Goal: Information Seeking & Learning: Learn about a topic

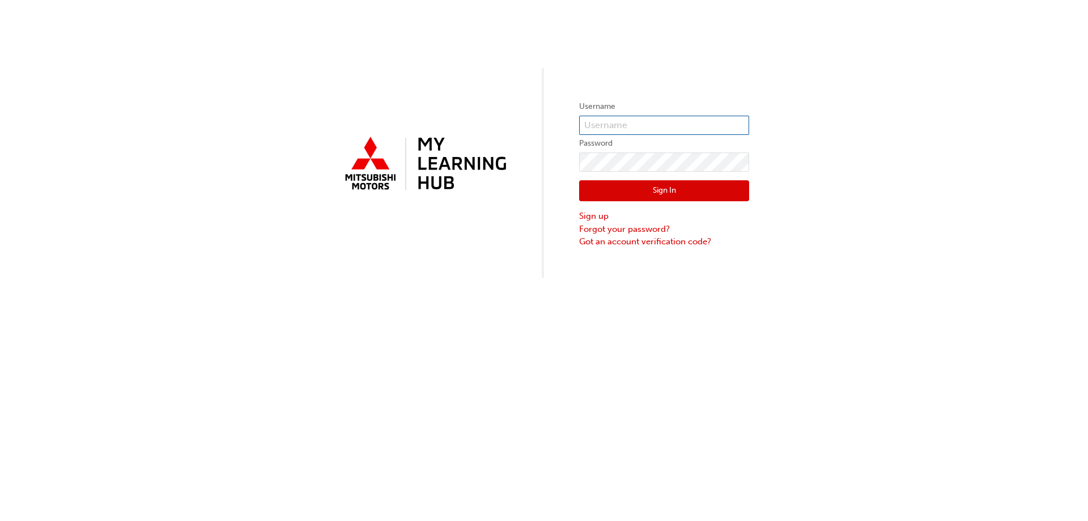
type input "0005744357"
click at [707, 189] on button "Sign In" at bounding box center [664, 191] width 170 height 22
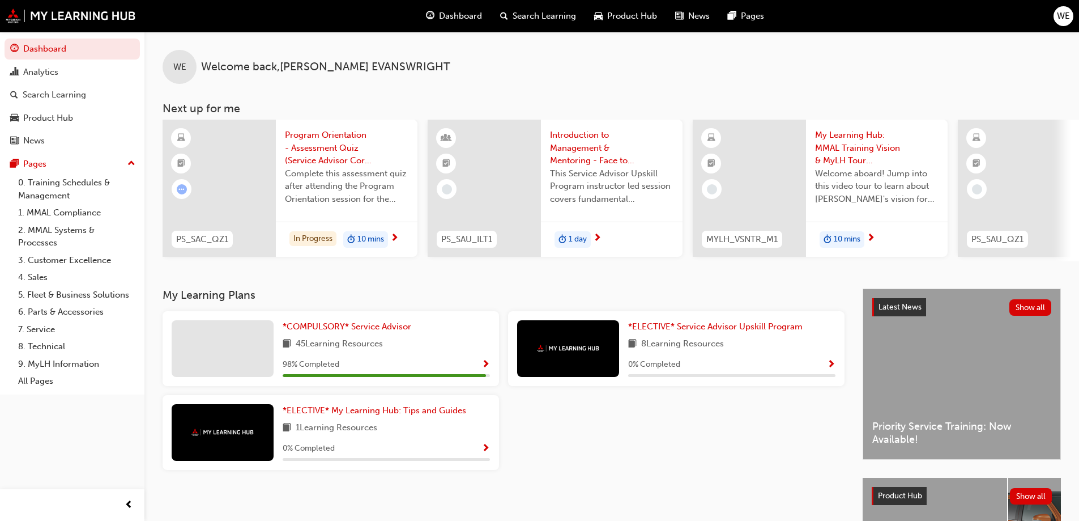
click at [454, 372] on div "98 % Completed" at bounding box center [386, 364] width 207 height 14
click at [489, 370] on span "Show Progress" at bounding box center [486, 365] width 8 height 10
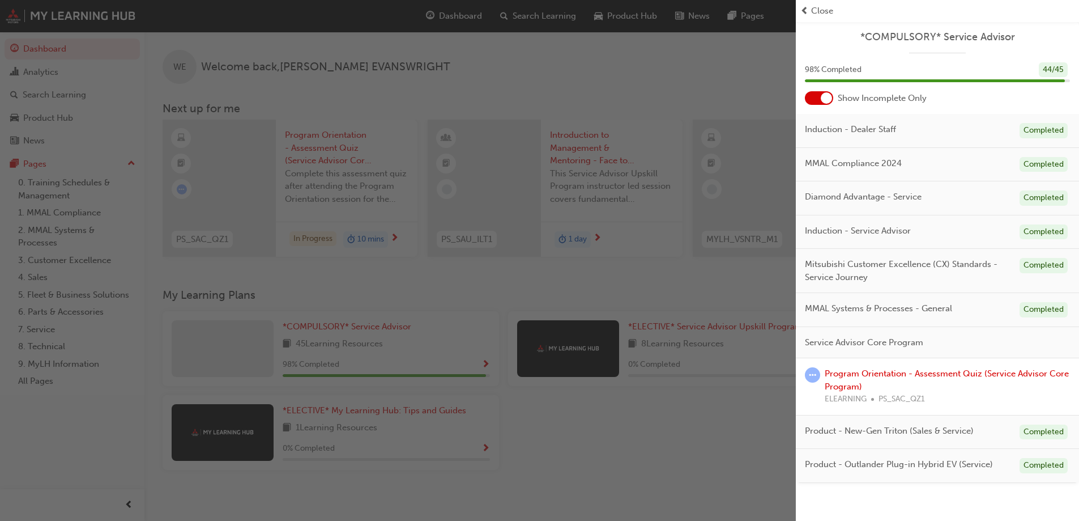
scroll to position [57, 0]
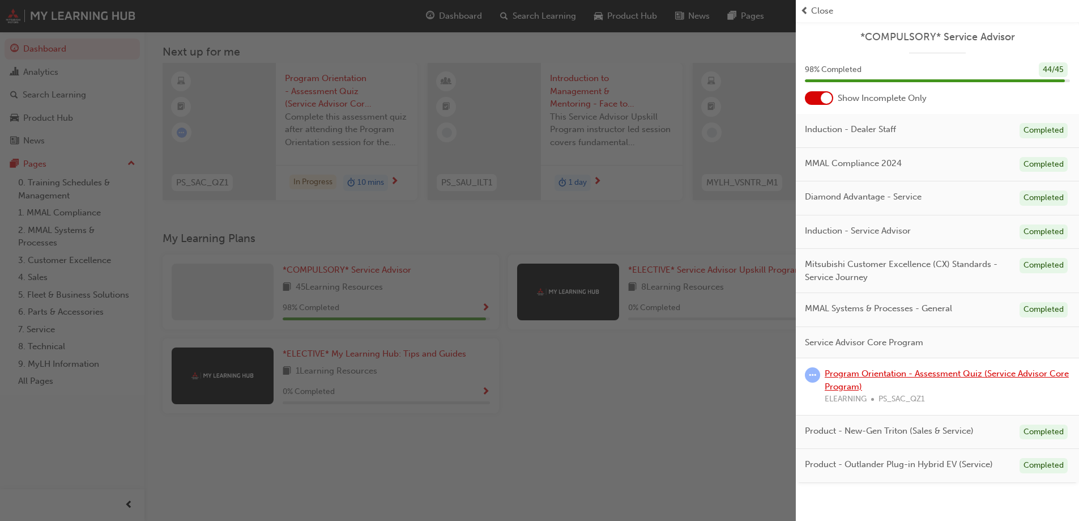
click at [973, 375] on link "Program Orientation - Assessment Quiz (Service Advisor Core Program)" at bounding box center [947, 379] width 244 height 23
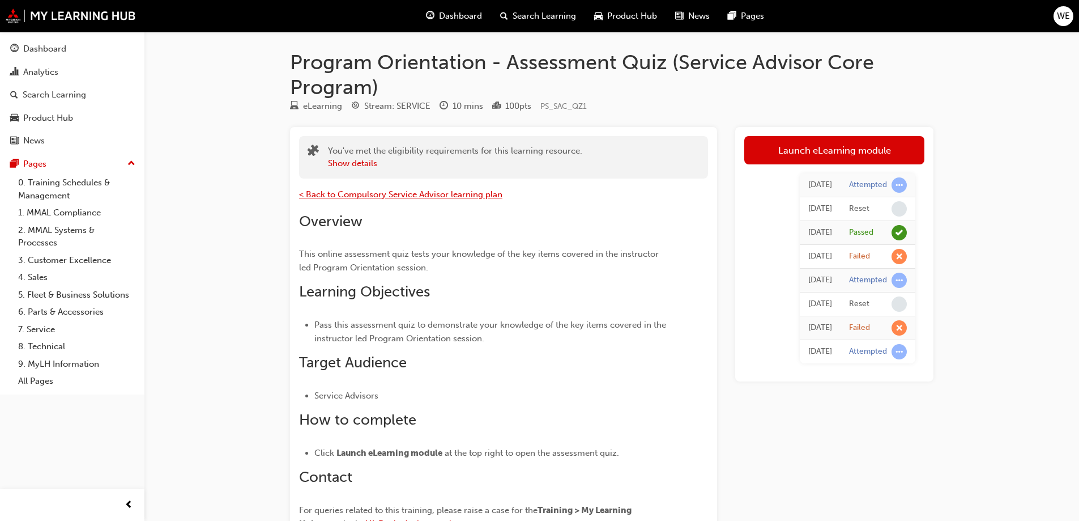
click at [323, 199] on span "< Back to Compulsory Service Advisor learning plan" at bounding box center [400, 194] width 203 height 10
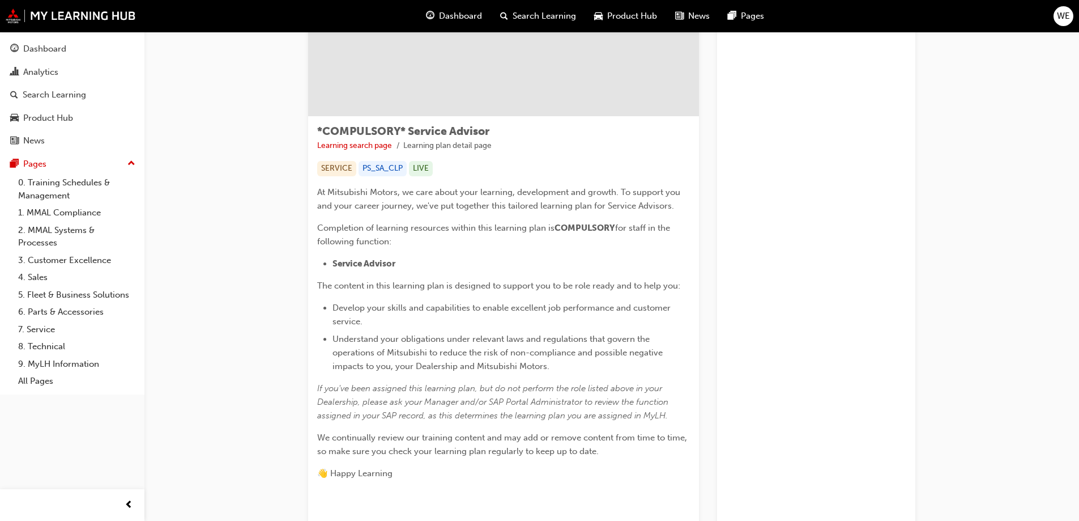
scroll to position [113, 0]
click at [441, 8] on div "Dashboard" at bounding box center [454, 16] width 74 height 23
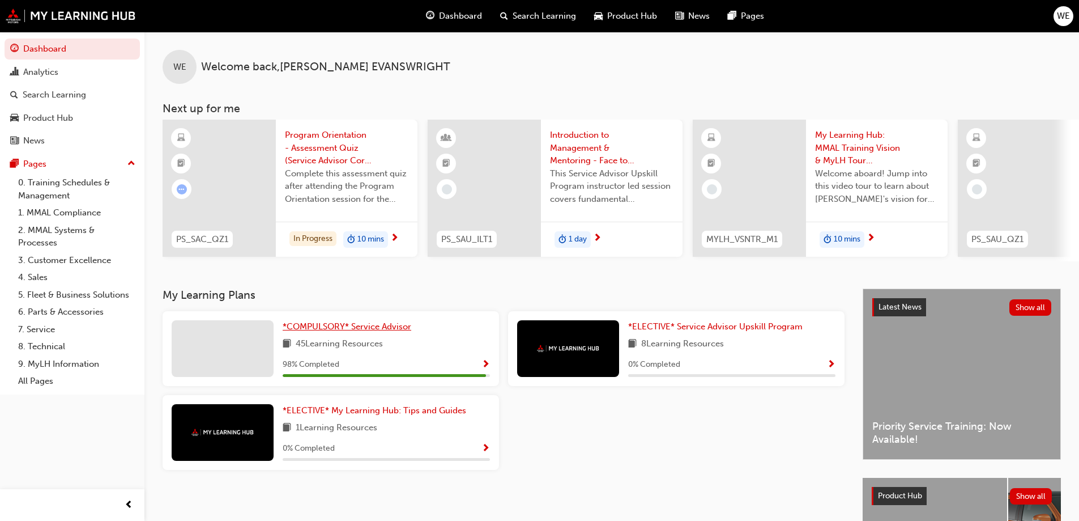
click at [339, 331] on span "*COMPULSORY* Service Advisor" at bounding box center [347, 326] width 129 height 10
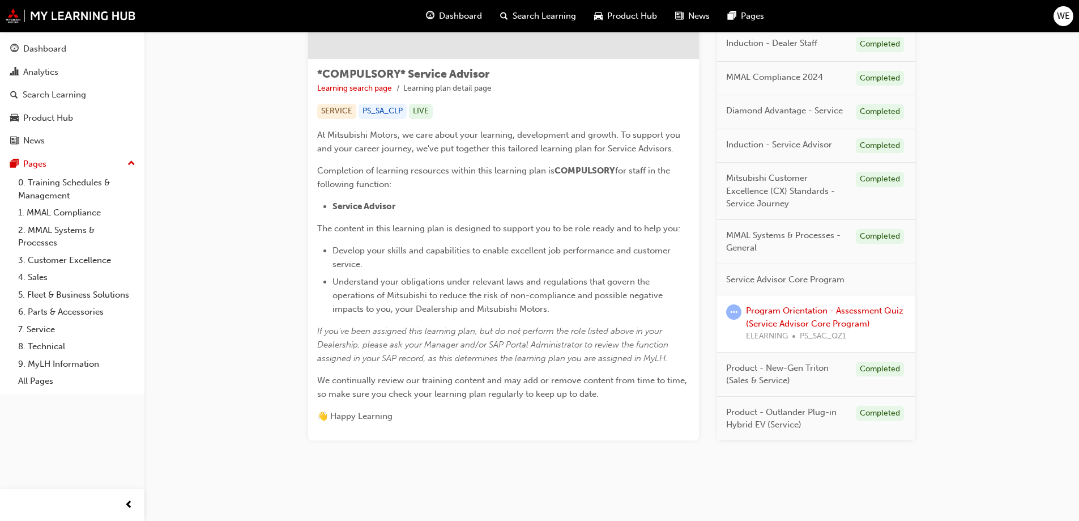
scroll to position [172, 0]
click at [457, 27] on div "Dashboard" at bounding box center [454, 16] width 74 height 23
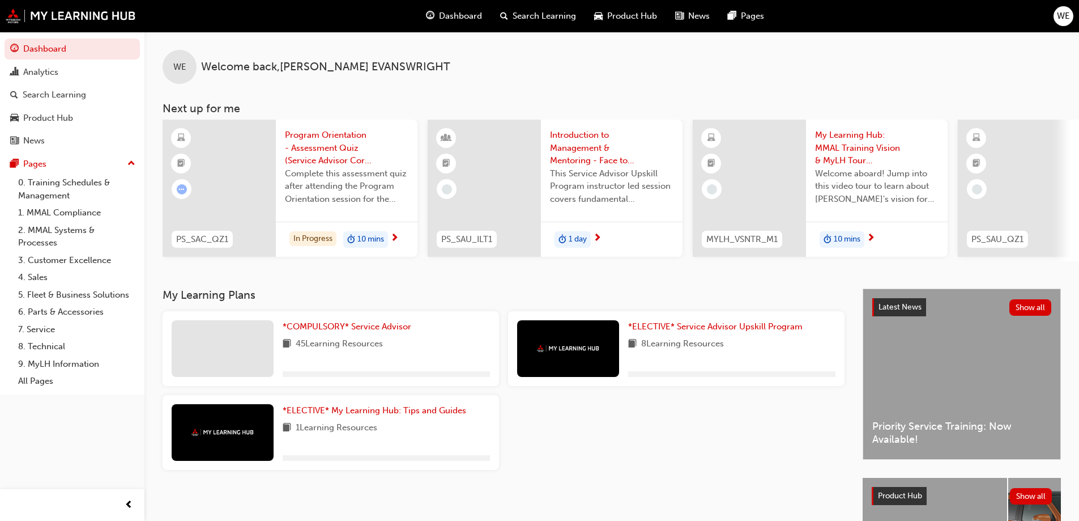
scroll to position [57, 0]
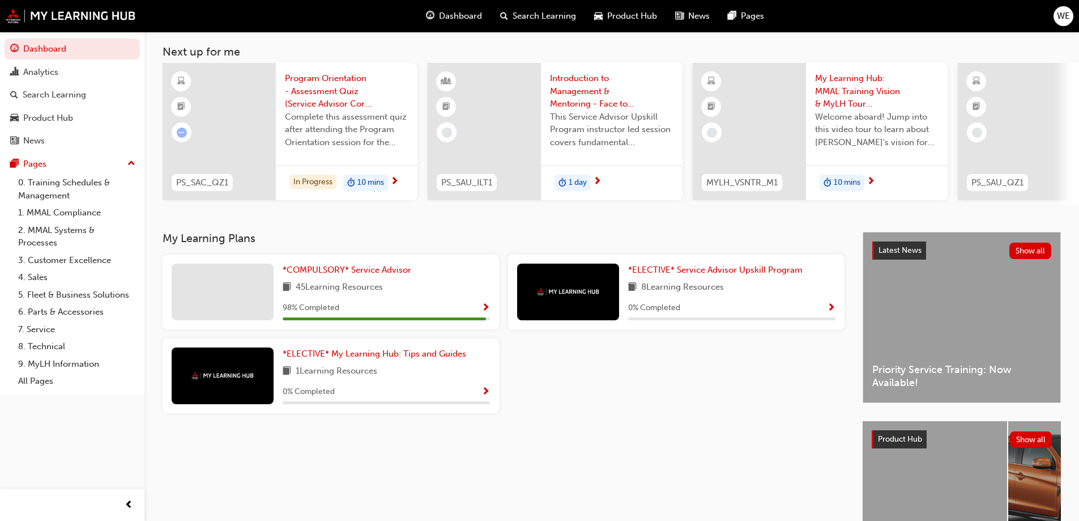
click at [556, 13] on span "Search Learning" at bounding box center [544, 16] width 63 height 13
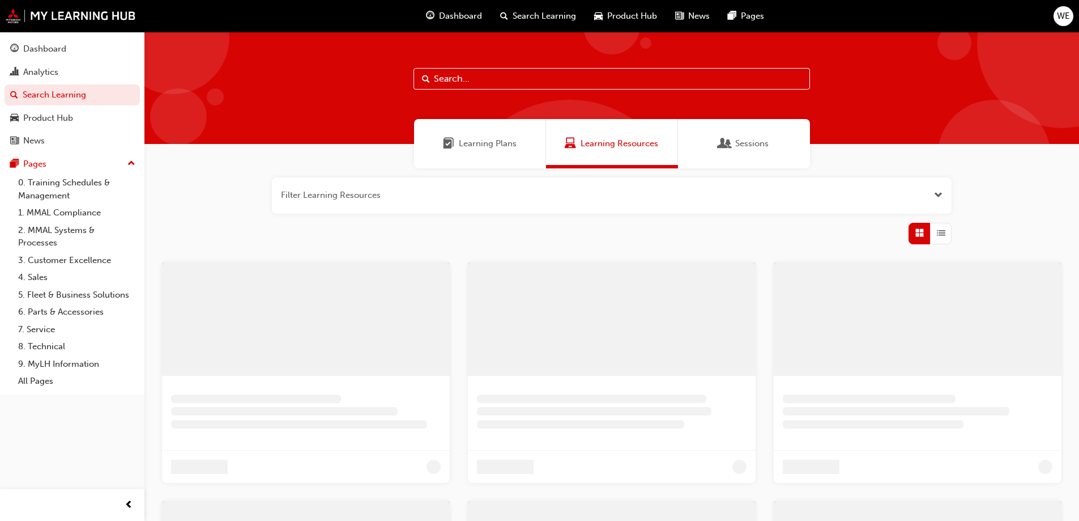
click at [578, 76] on input "text" at bounding box center [612, 79] width 397 height 22
type input "asx"
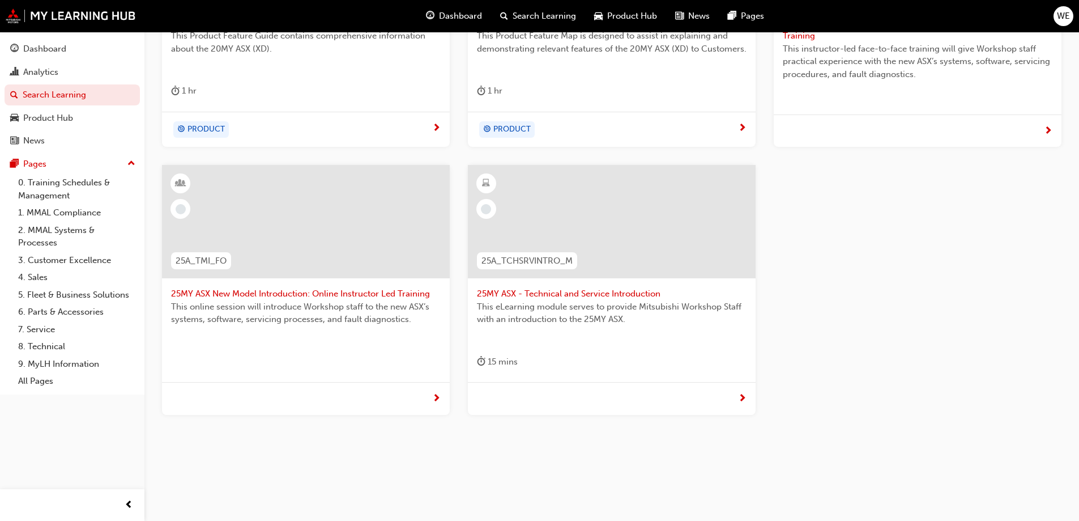
scroll to position [372, 0]
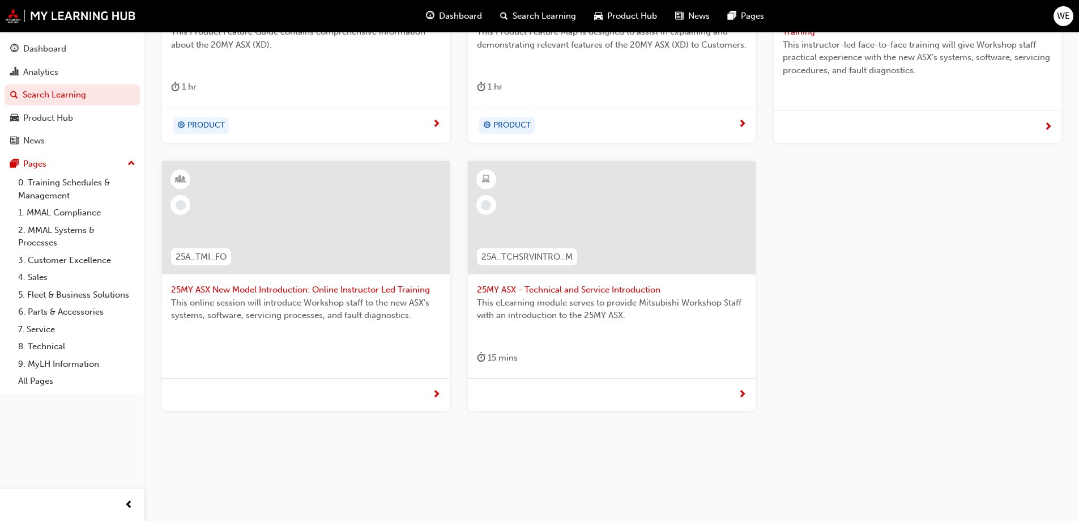
click at [566, 281] on div at bounding box center [612, 226] width 270 height 113
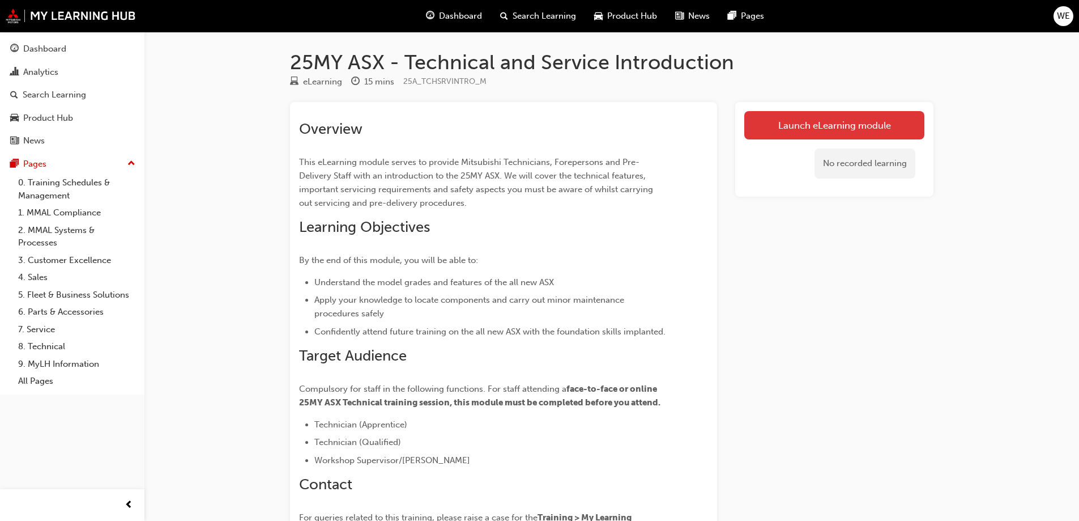
click at [832, 130] on link "Launch eLearning module" at bounding box center [834, 125] width 180 height 28
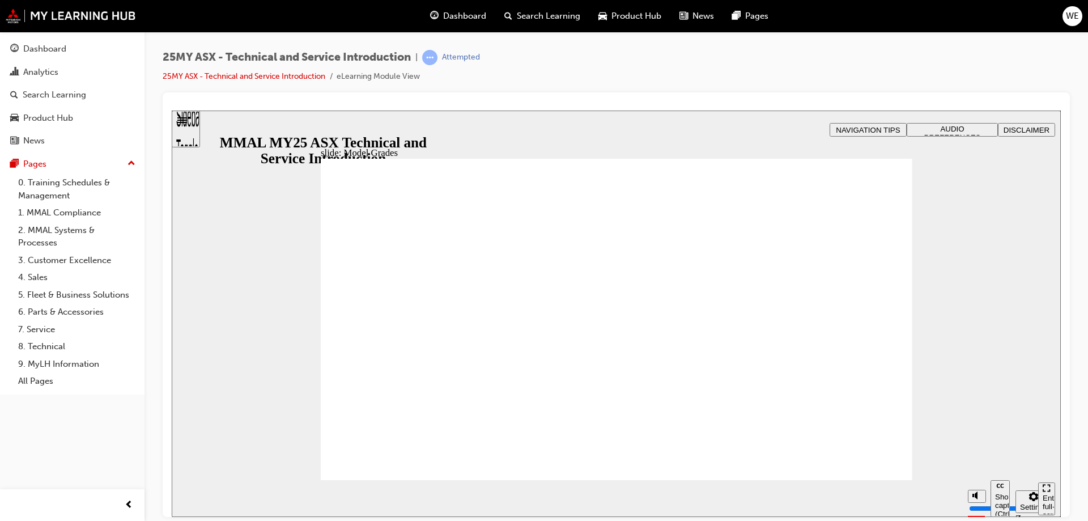
click at [895, 487] on section "Play (Ctrl+Alt+P) Replay (Ctrl+Alt+R) Show captions (Ctrl+Alt+C) Playback speed…" at bounding box center [616, 497] width 889 height 37
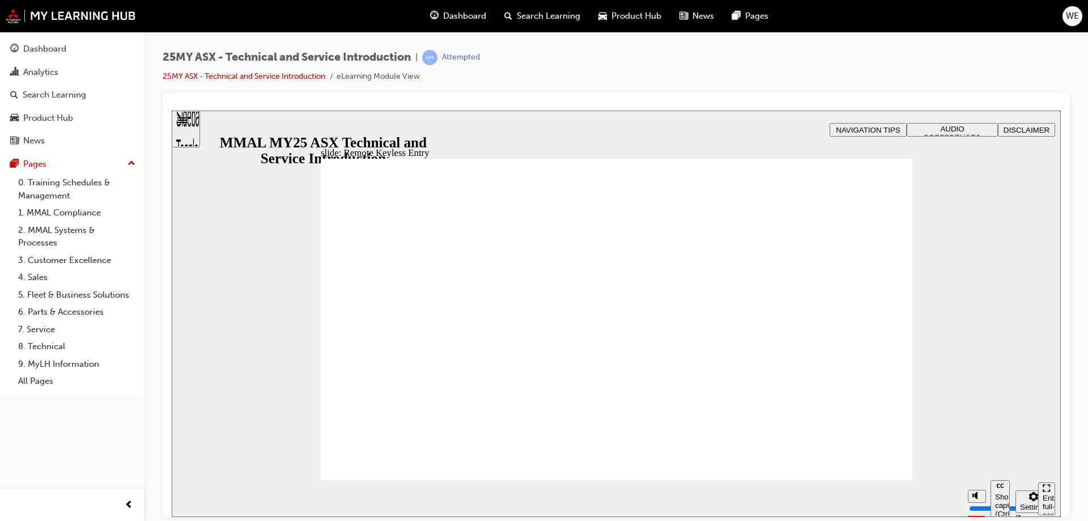
type input "4"
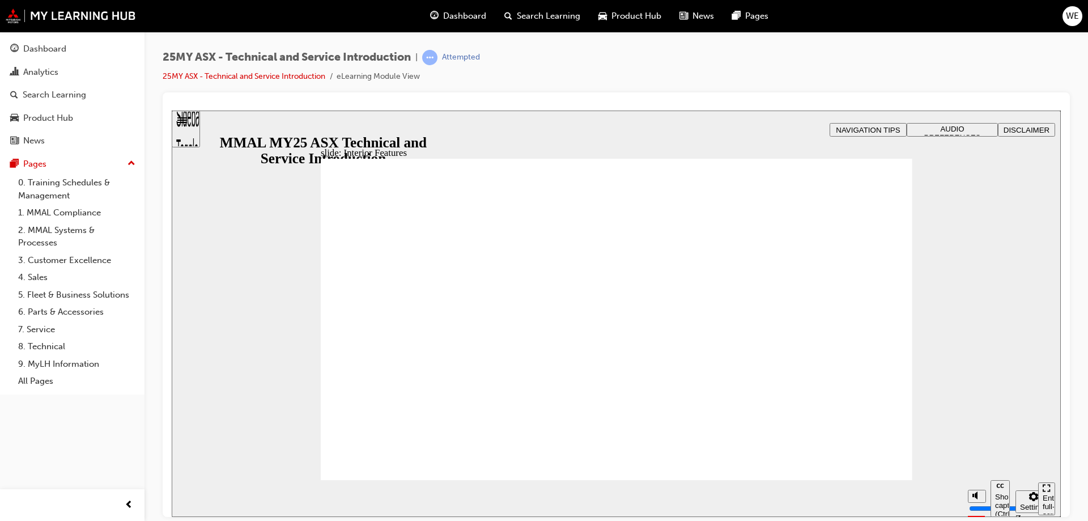
type input "9"
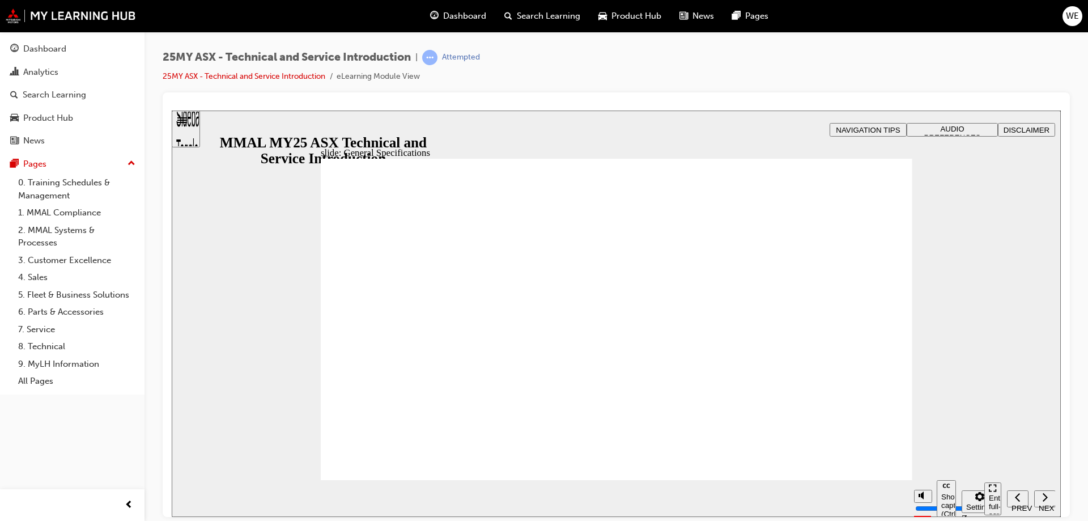
drag, startPoint x: 911, startPoint y: 202, endPoint x: 914, endPoint y: 195, distance: 7.4
click at [913, 197] on div "slide: General Specifications Rectangle 1 Vector.svg DUAL CLUTCH TRANSMISSION R…" at bounding box center [616, 313] width 889 height 406
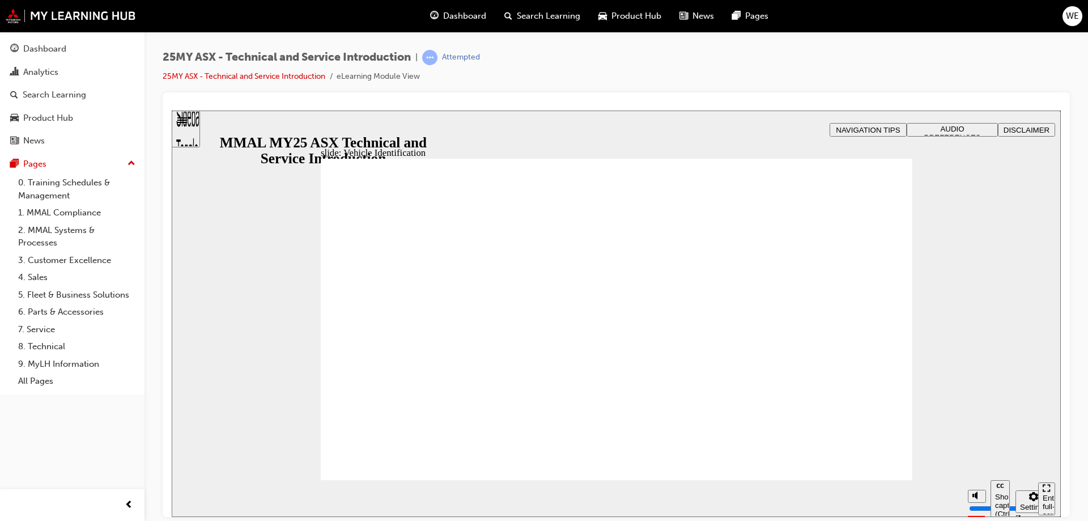
drag, startPoint x: 891, startPoint y: 479, endPoint x: 884, endPoint y: 478, distance: 6.9
click at [891, 479] on section "Pause (Ctrl+Alt+P) Replay (Ctrl+Alt+R) Show captions (Ctrl+Alt+C) Playback spee…" at bounding box center [616, 497] width 889 height 37
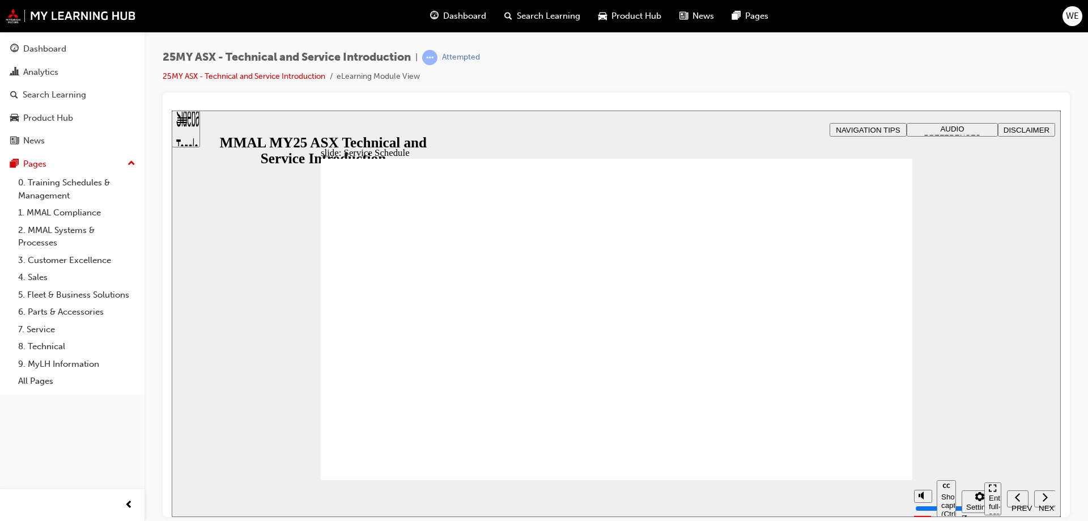
drag, startPoint x: 889, startPoint y: 458, endPoint x: 915, endPoint y: 452, distance: 26.4
click at [859, 482] on section "Pause (Ctrl+Alt+P) Replay (Ctrl+Alt+R) Show captions (Ctrl+Alt+C) Playback spee…" at bounding box center [616, 497] width 889 height 37
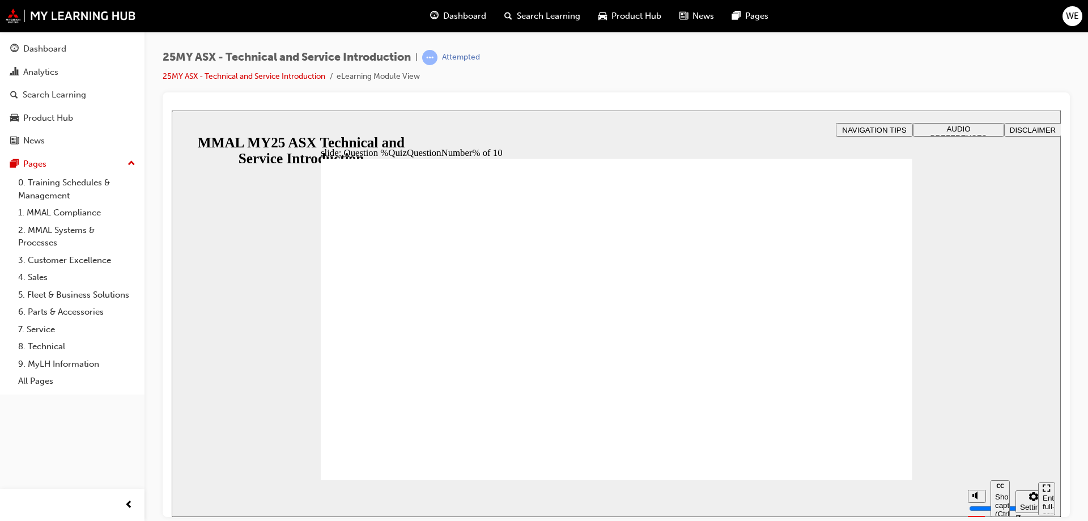
radio input "true"
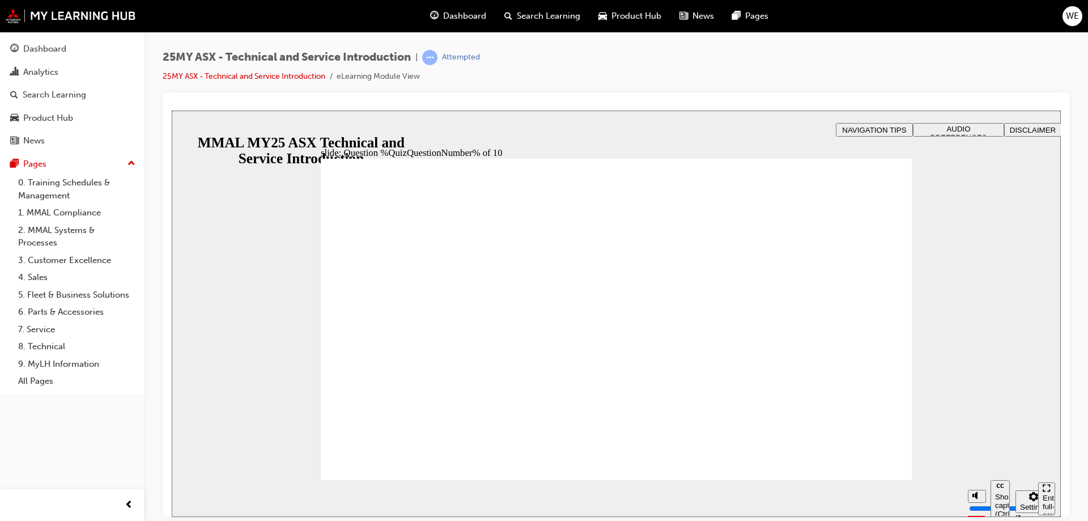
radio input "false"
radio input "true"
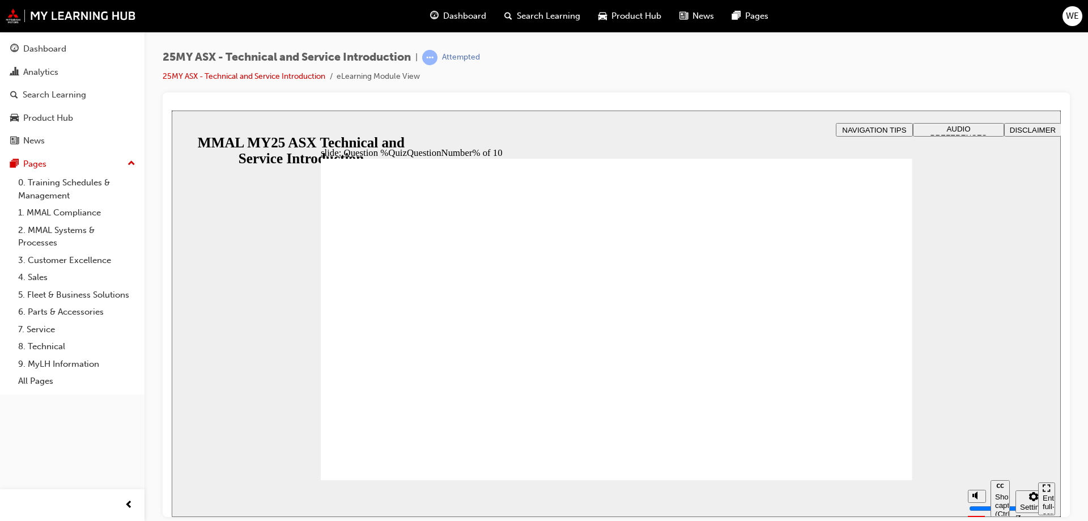
radio input "true"
radio input "false"
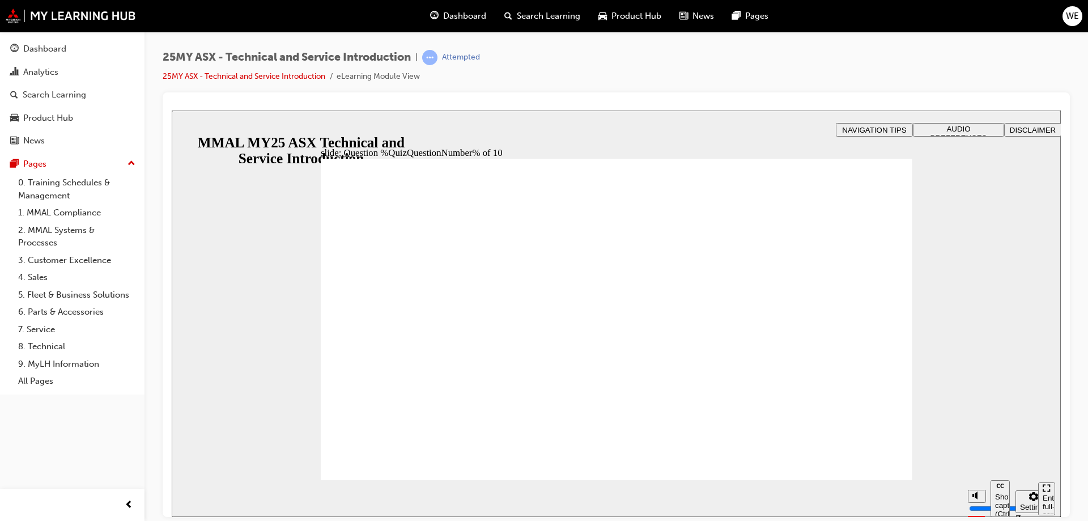
radio input "true"
drag, startPoint x: 631, startPoint y: 384, endPoint x: 631, endPoint y: 401, distance: 16.4
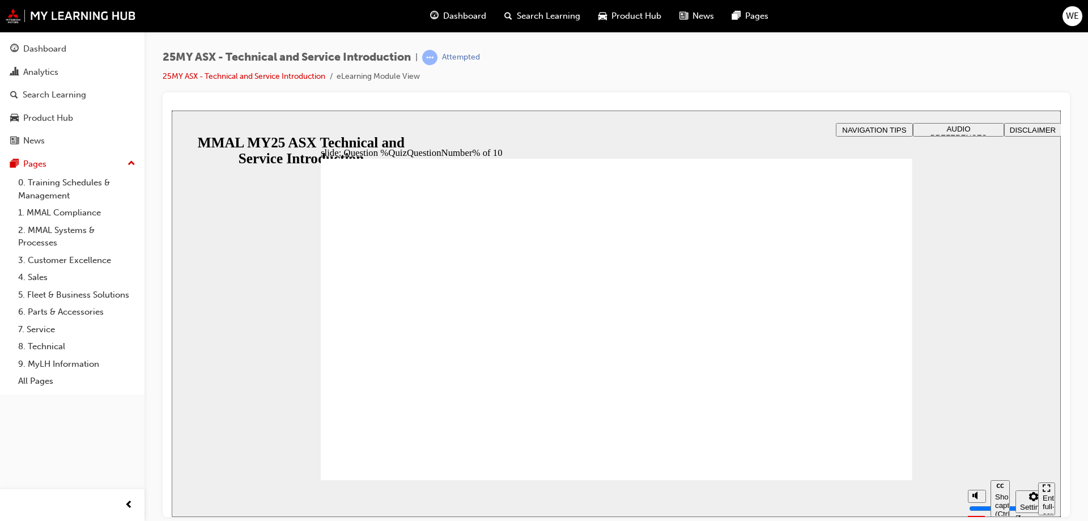
radio input "true"
radio input "false"
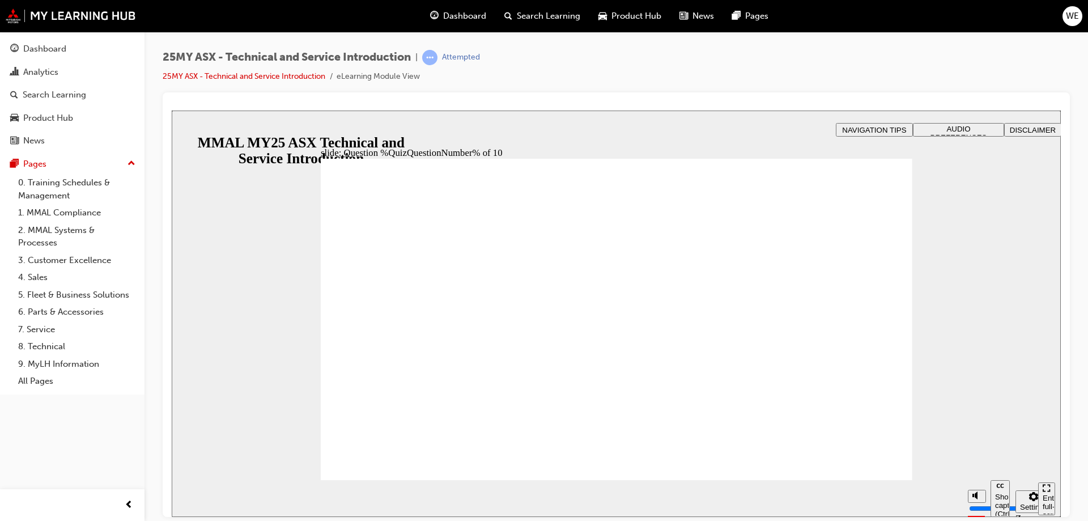
radio input "true"
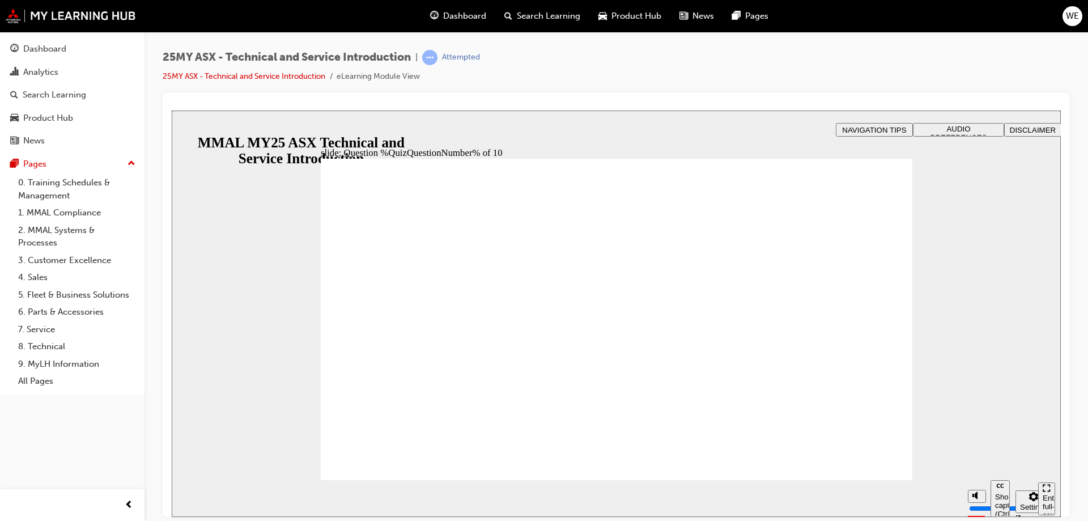
radio input "true"
drag, startPoint x: 393, startPoint y: 318, endPoint x: 393, endPoint y: 310, distance: 7.4
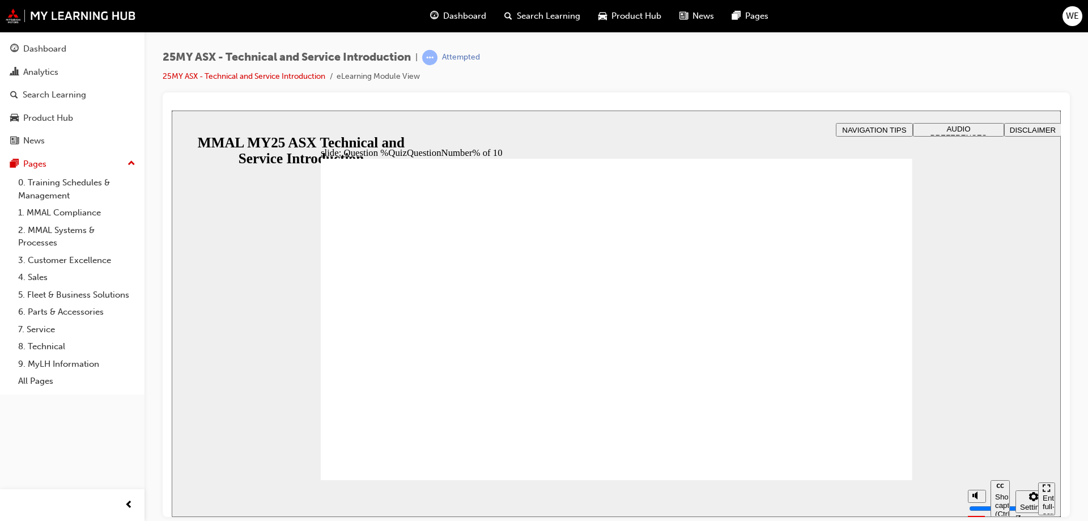
radio input "false"
radio input "true"
click at [867, 496] on section "Pause (Ctrl+Alt+P) Replay (Ctrl+Alt+R) Show captions (Ctrl+Alt+C) Playback spee…" at bounding box center [616, 497] width 889 height 37
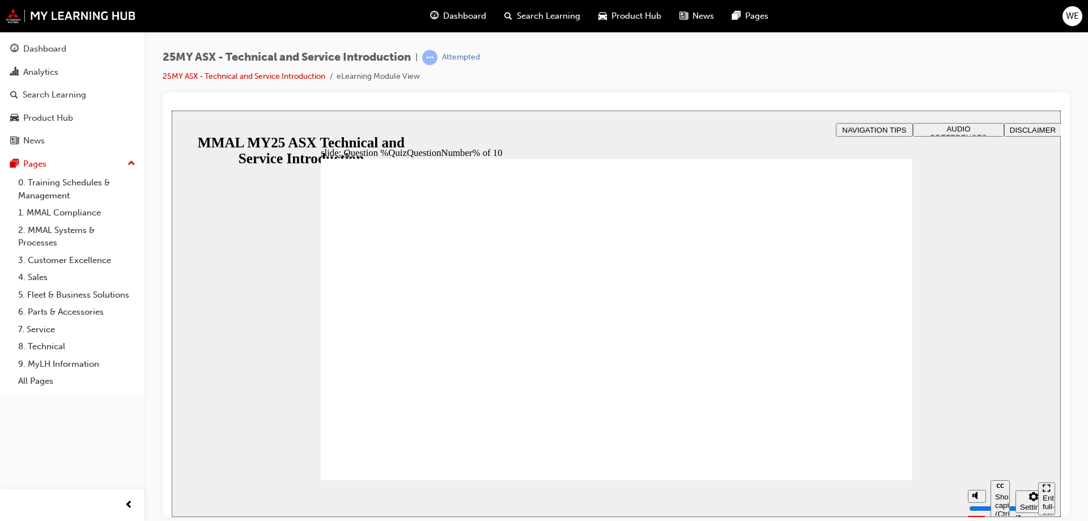
radio input "true"
click at [865, 488] on section "Pause (Ctrl+Alt+P) Replay (Ctrl+Alt+R) Show captions (Ctrl+Alt+C) Playback spee…" at bounding box center [616, 497] width 889 height 37
radio input "true"
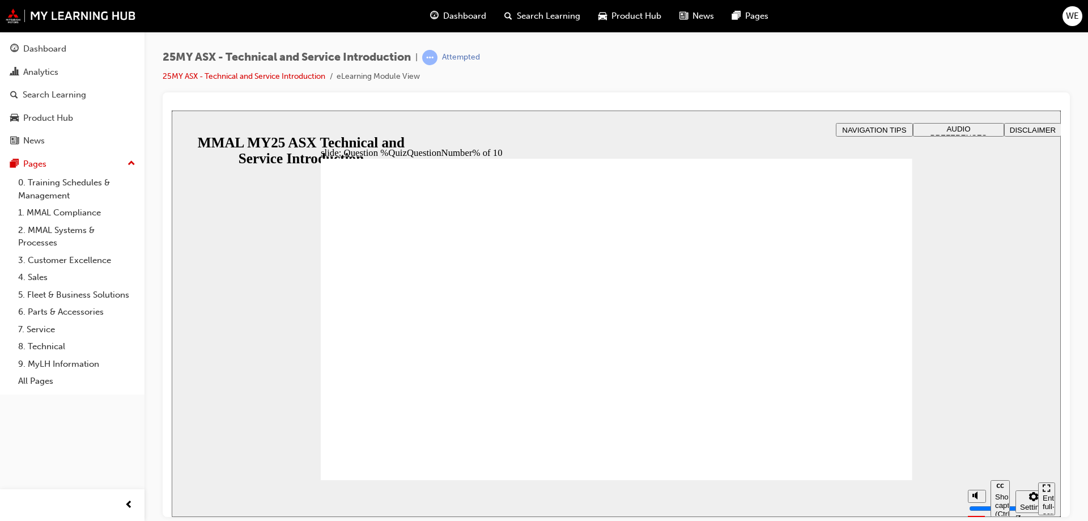
click at [403, 481] on section "Pause (Ctrl+Alt+P) Replay (Ctrl+Alt+R) Show captions (Ctrl+Alt+C) Playback spee…" at bounding box center [616, 497] width 889 height 37
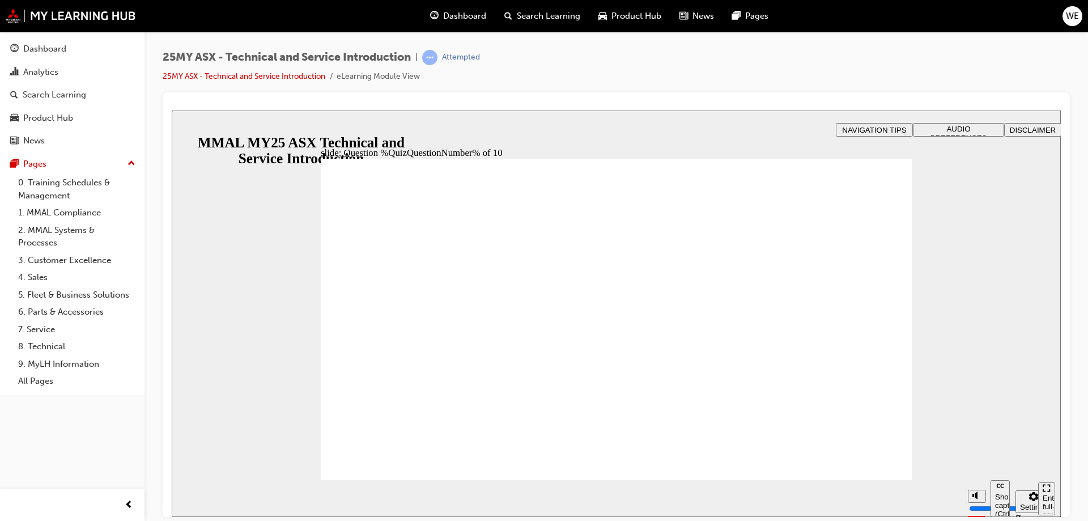
radio input "true"
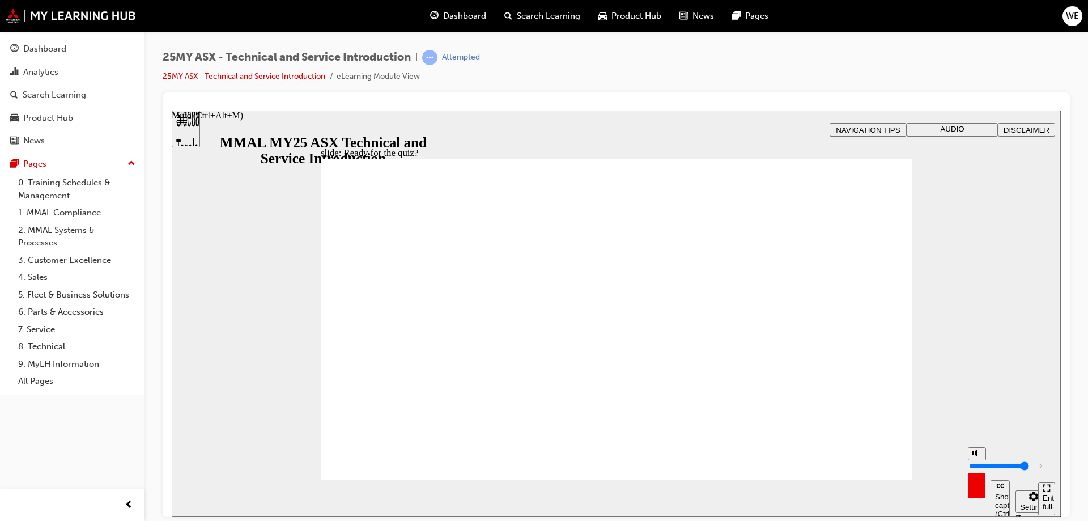
click at [891, 485] on section "Pause (Ctrl+Alt+P) Replay (Ctrl+Alt+R) Show captions (Ctrl+Alt+C) Playback spee…" at bounding box center [616, 497] width 889 height 37
click at [883, 479] on section "Pause (Ctrl+Alt+P) Replay (Ctrl+Alt+R) Show captions (Ctrl+Alt+C) Playback spee…" at bounding box center [616, 497] width 889 height 37
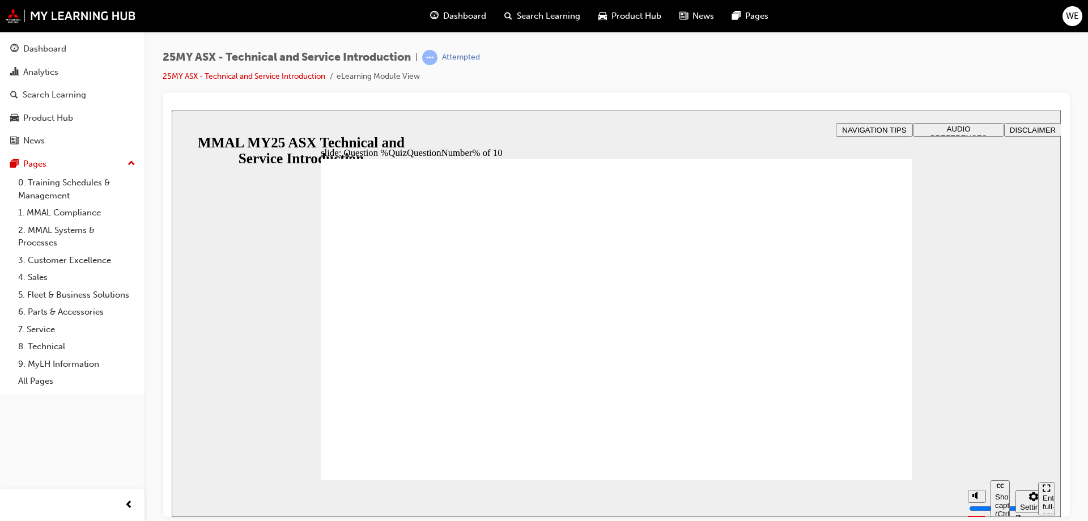
radio input "true"
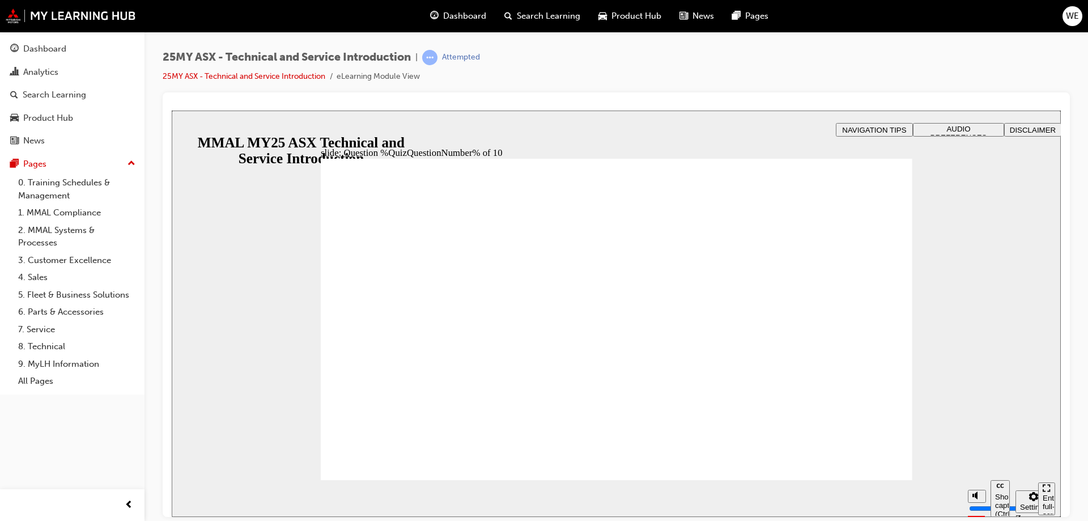
radio input "true"
radio input "false"
radio input "true"
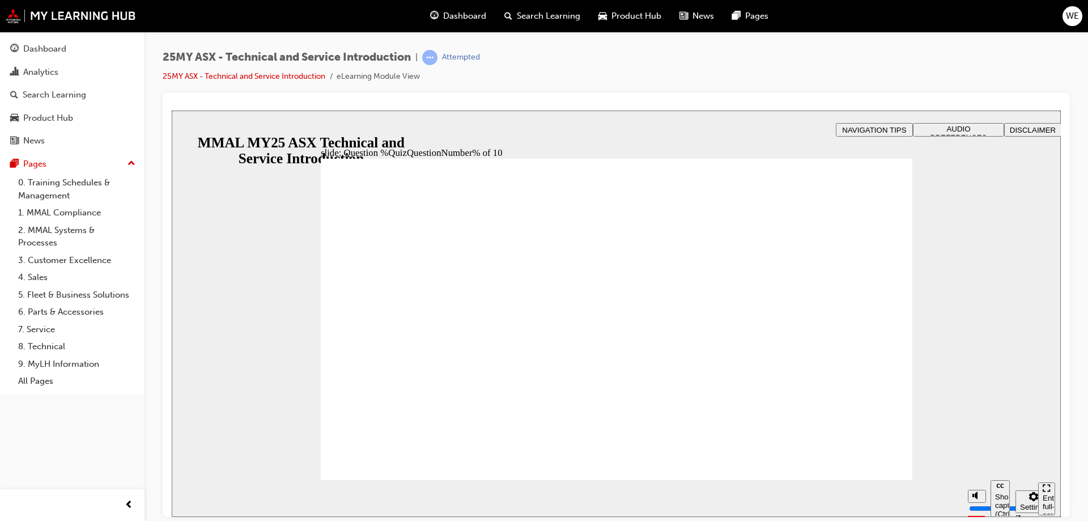
radio input "true"
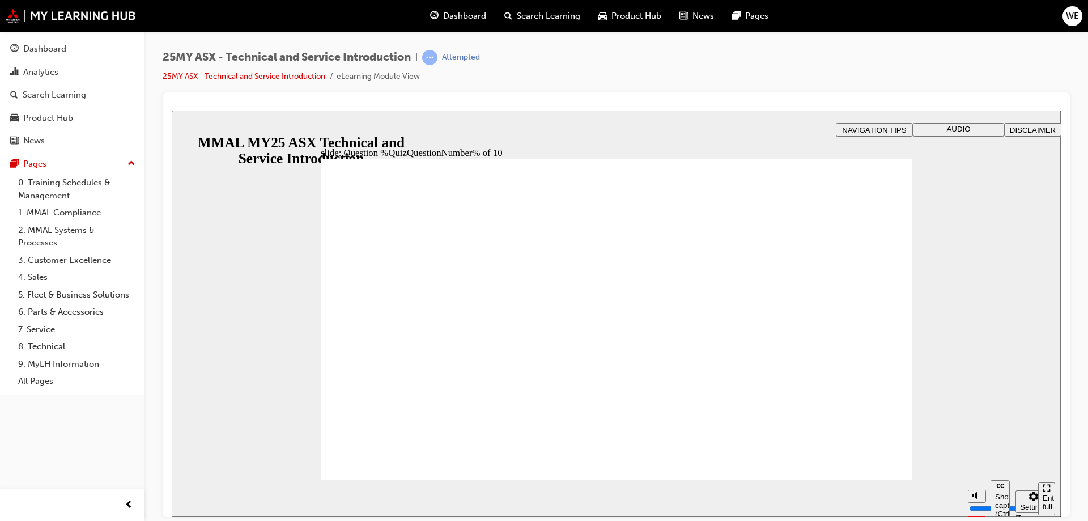
drag, startPoint x: 407, startPoint y: 448, endPoint x: 581, endPoint y: 425, distance: 175.4
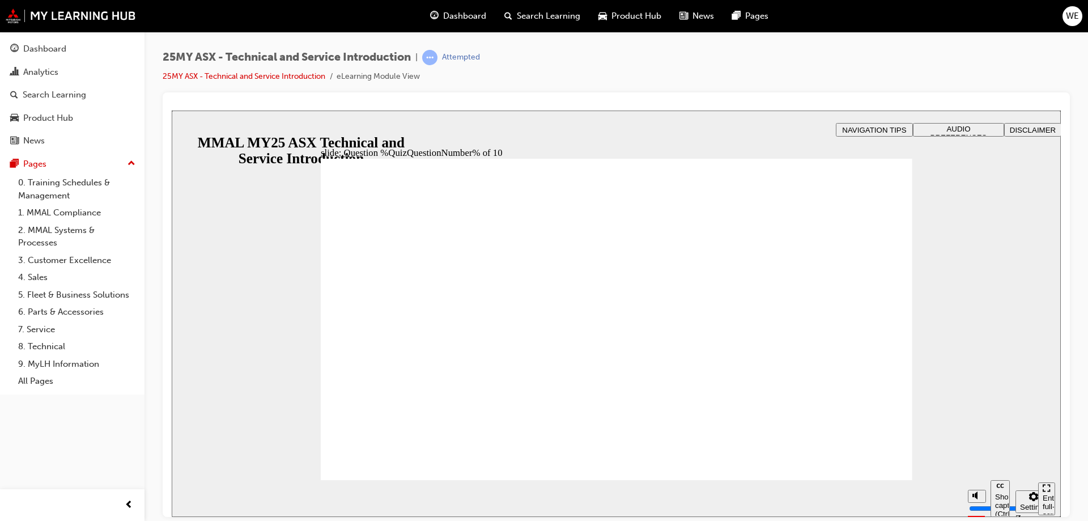
radio input "false"
radio input "true"
drag, startPoint x: 657, startPoint y: 371, endPoint x: 644, endPoint y: 401, distance: 32.2
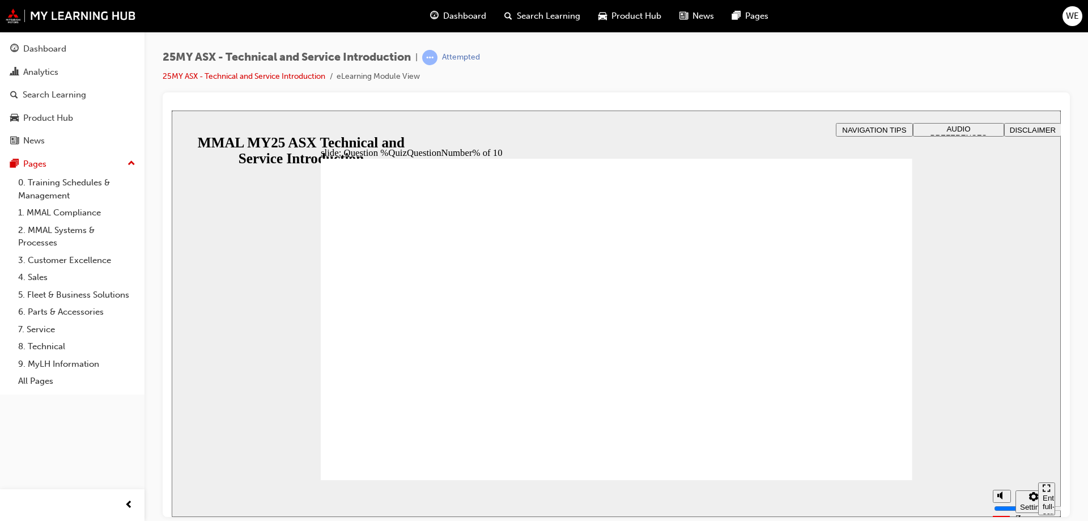
drag, startPoint x: 397, startPoint y: 450, endPoint x: 386, endPoint y: 336, distance: 115.0
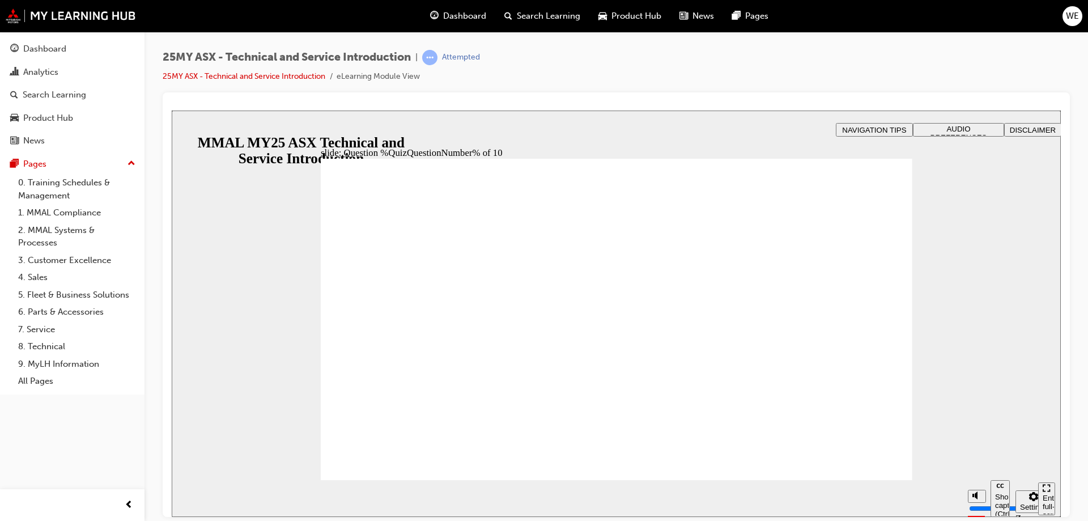
radio input "false"
radio input "true"
drag, startPoint x: 547, startPoint y: 411, endPoint x: 567, endPoint y: 410, distance: 19.9
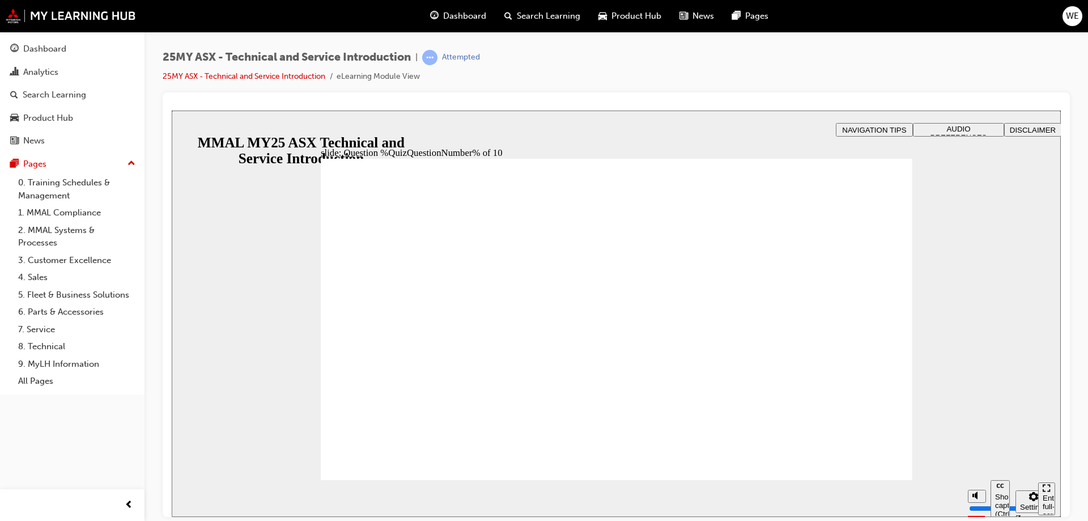
radio input "true"
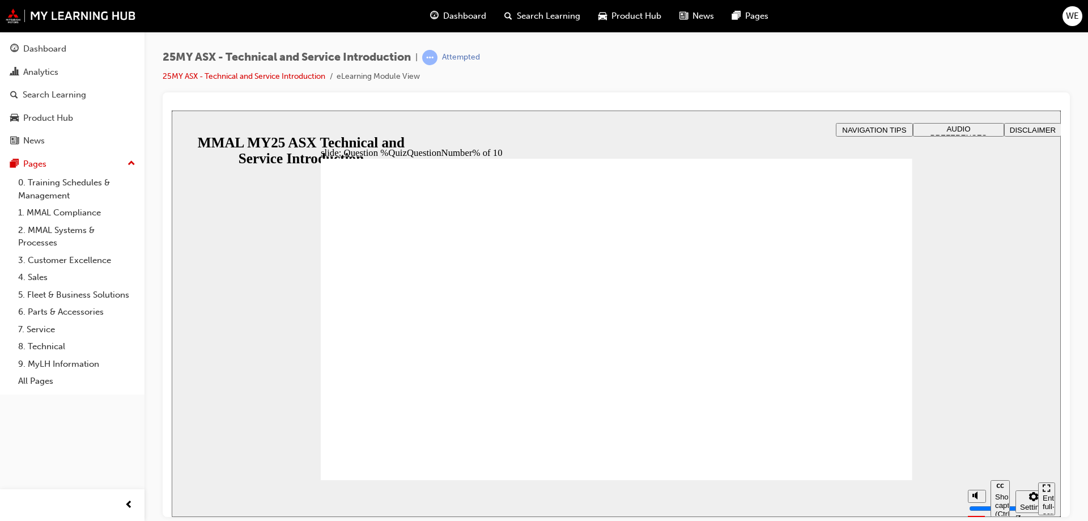
click at [918, 474] on div "slide: Question %QuizQuestionNumber% of 10 Rectangle 5 That’s right! You select…" at bounding box center [616, 313] width 889 height 406
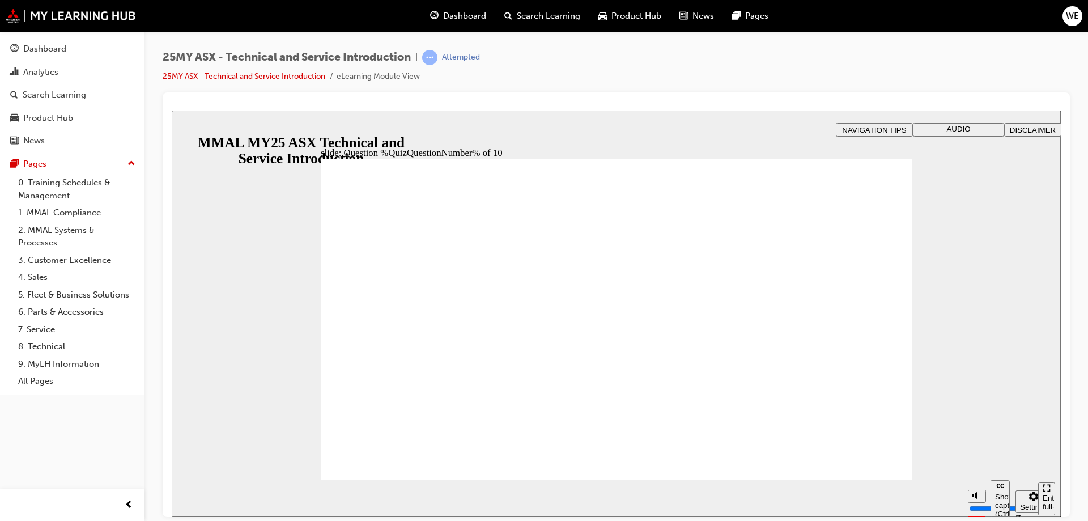
radio input "true"
drag, startPoint x: 567, startPoint y: 403, endPoint x: 572, endPoint y: 409, distance: 7.7
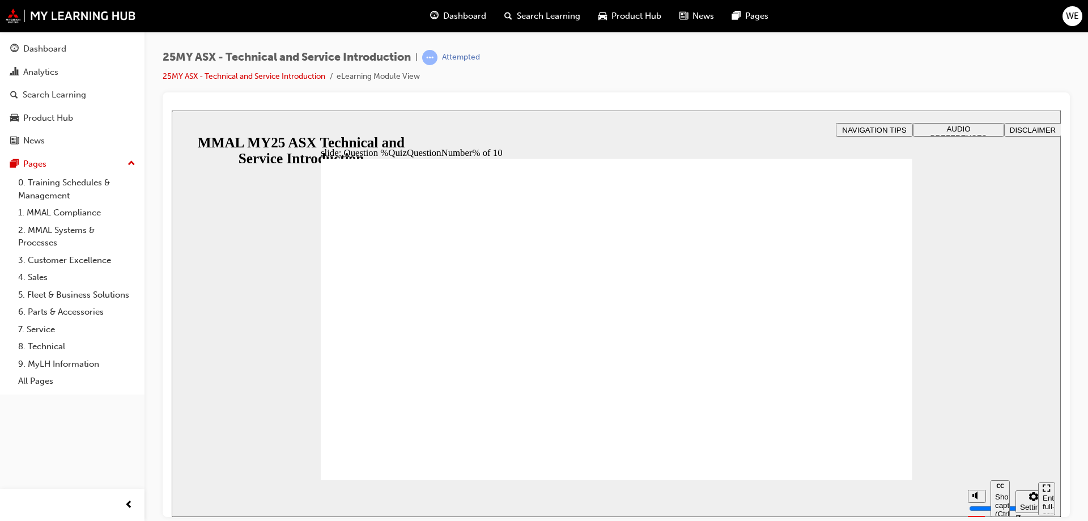
radio input "true"
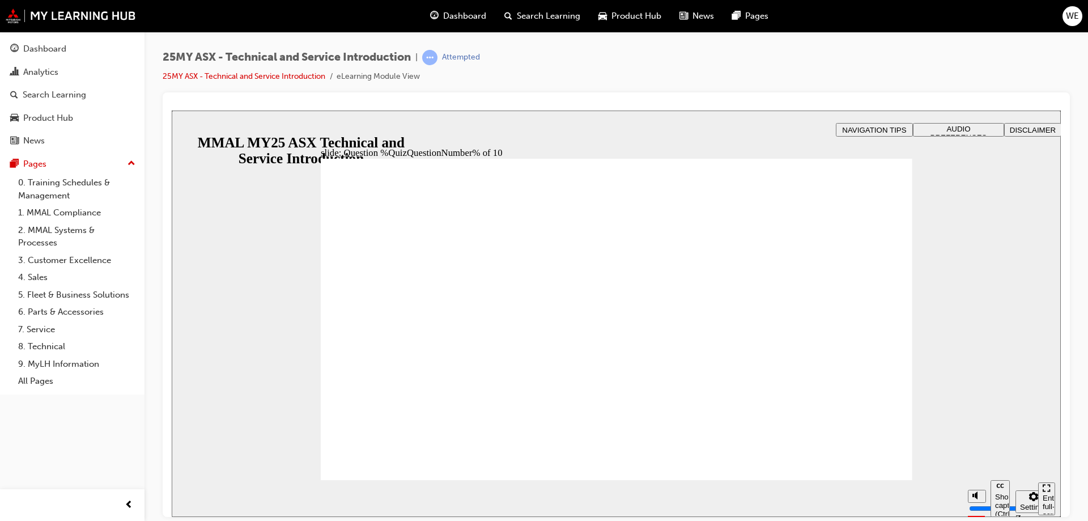
drag, startPoint x: 394, startPoint y: 447, endPoint x: 373, endPoint y: 305, distance: 143.6
radio input "false"
radio input "true"
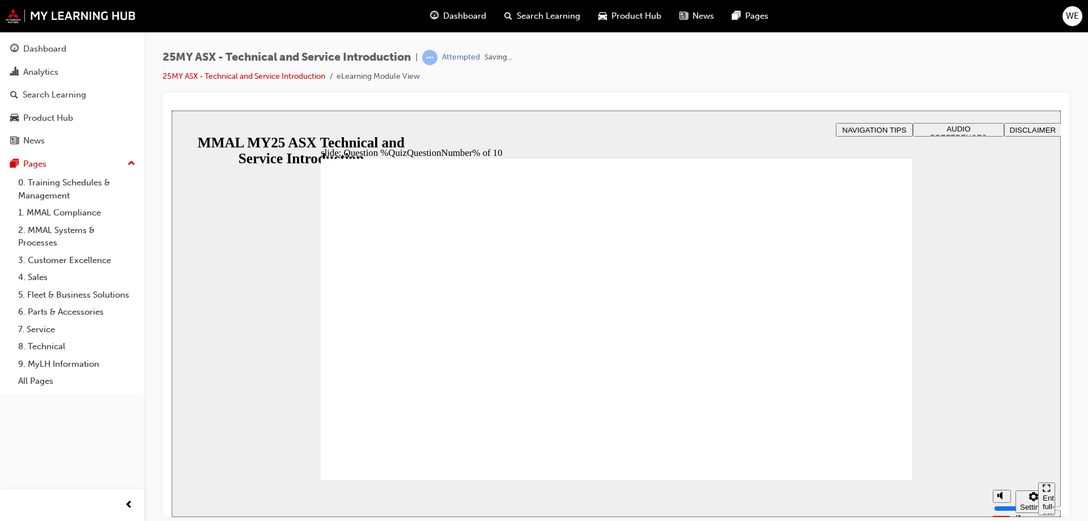
drag, startPoint x: 560, startPoint y: 404, endPoint x: 580, endPoint y: 408, distance: 20.2
click at [842, 480] on section "Pause (Ctrl+Alt+P) Replay (Ctrl+Alt+R) Show captions (Ctrl+Alt+C) Playback spee…" at bounding box center [616, 497] width 889 height 37
radio input "true"
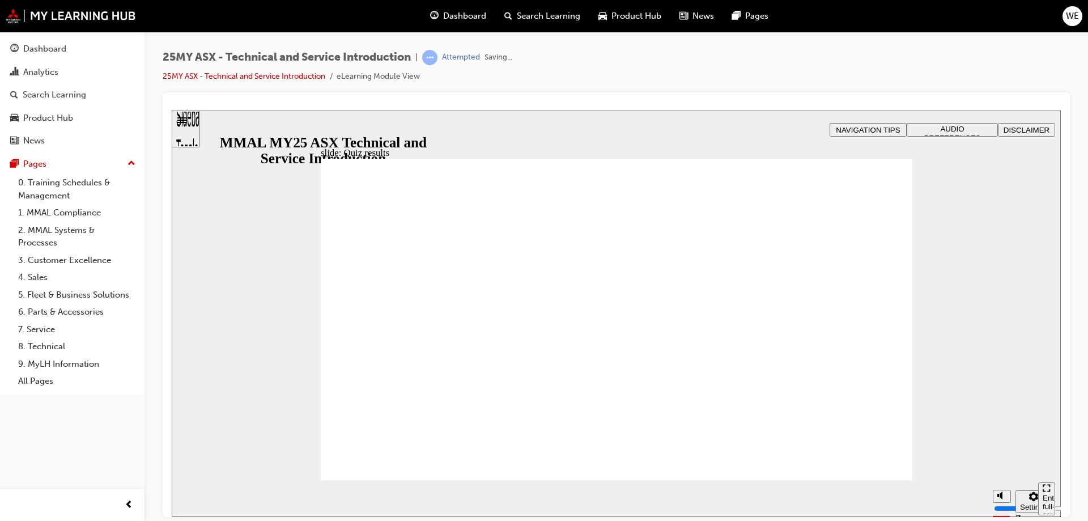
drag, startPoint x: 833, startPoint y: 459, endPoint x: 845, endPoint y: 460, distance: 11.9
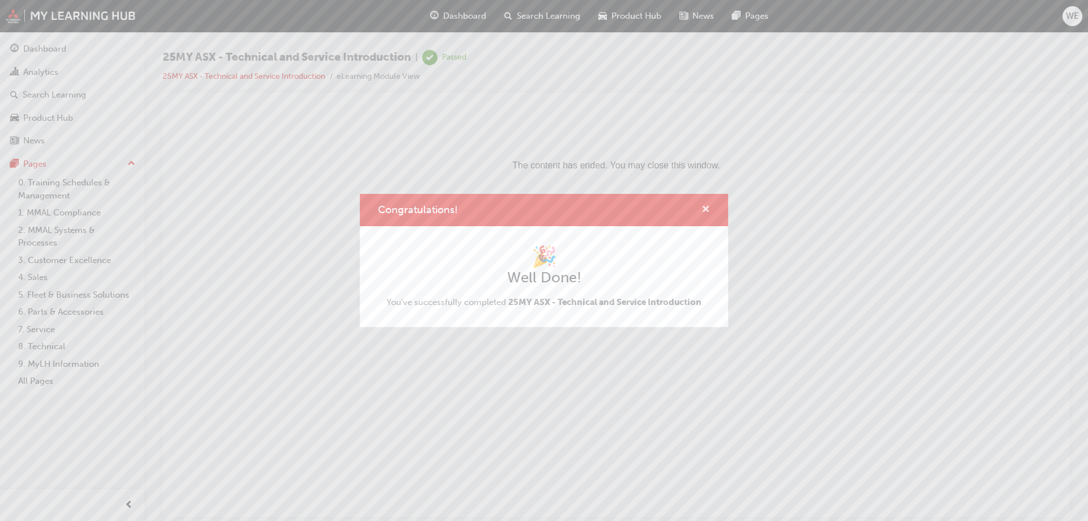
click at [706, 210] on span "cross-icon" at bounding box center [705, 210] width 8 height 10
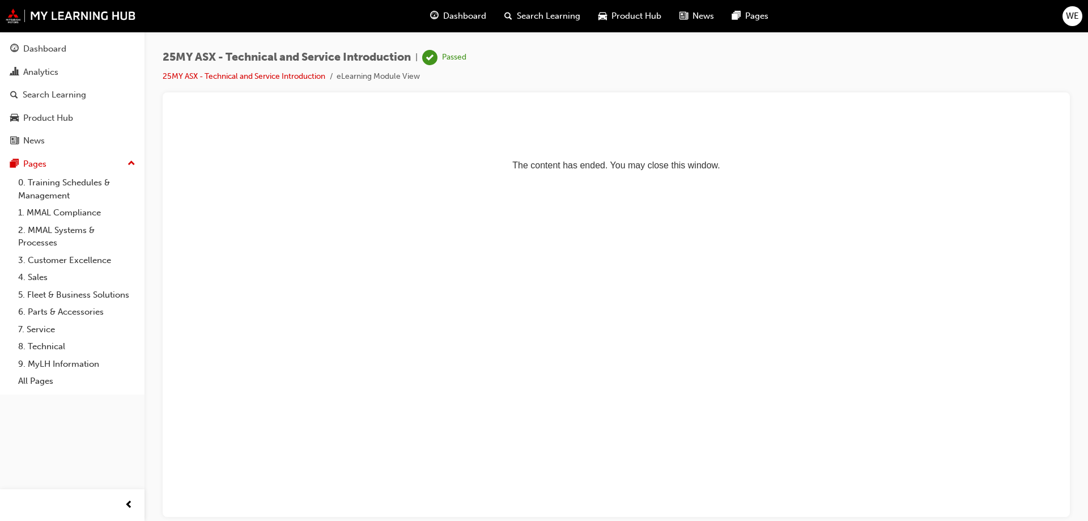
click at [462, 19] on span "Dashboard" at bounding box center [464, 16] width 43 height 13
